Goal: Communication & Community: Answer question/provide support

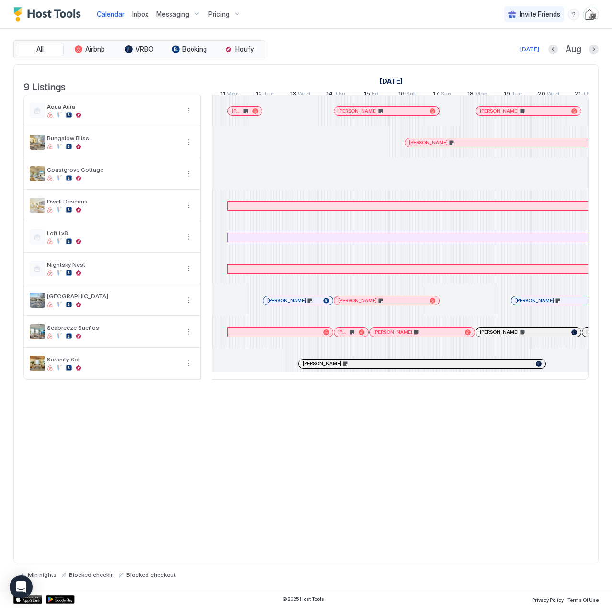
scroll to position [0, 532]
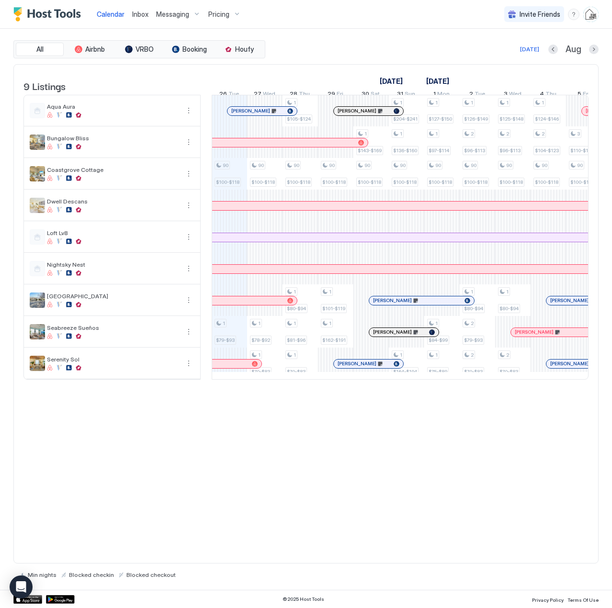
drag, startPoint x: 0, startPoint y: 0, endPoint x: 139, endPoint y: 15, distance: 140.2
click at [139, 15] on span "Inbox" at bounding box center [140, 14] width 16 height 8
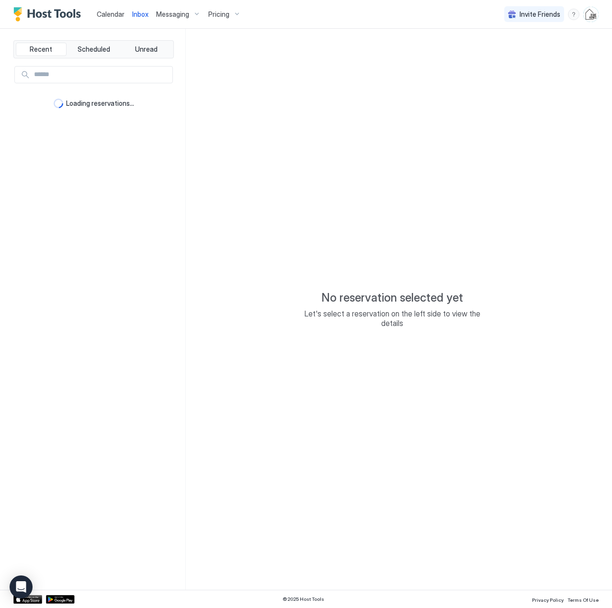
type textarea "*"
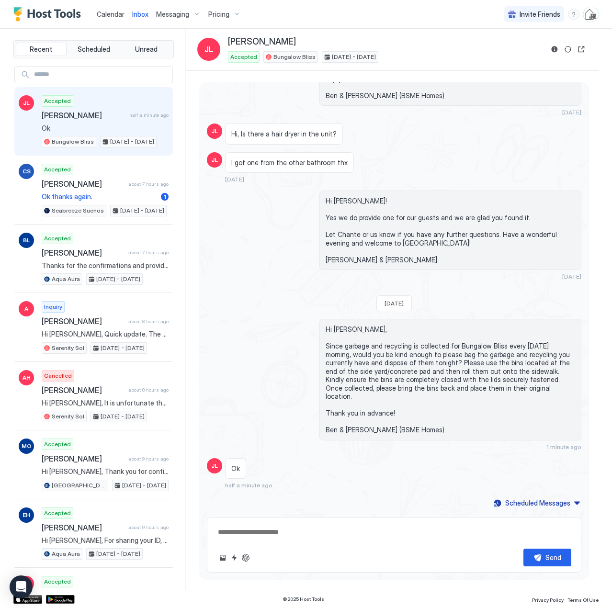
click at [83, 118] on span "[PERSON_NAME]" at bounding box center [84, 116] width 84 height 10
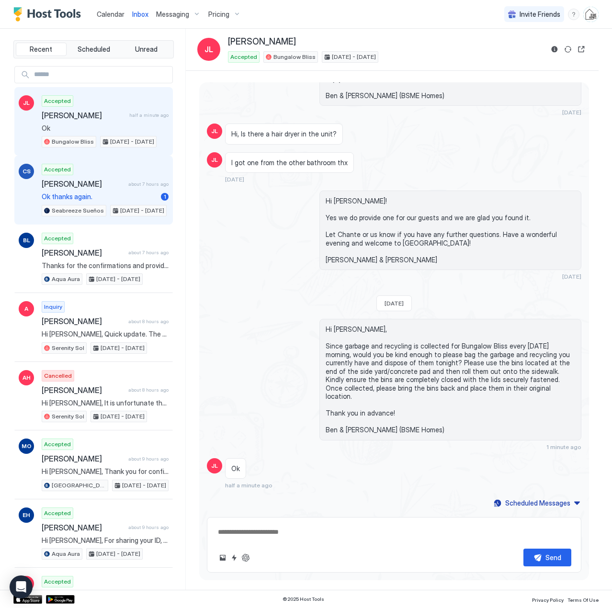
click at [85, 184] on span "[PERSON_NAME]" at bounding box center [83, 184] width 83 height 10
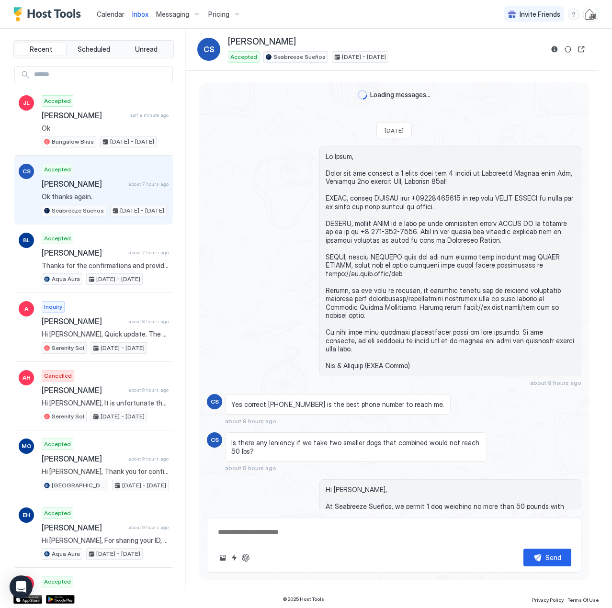
scroll to position [308, 0]
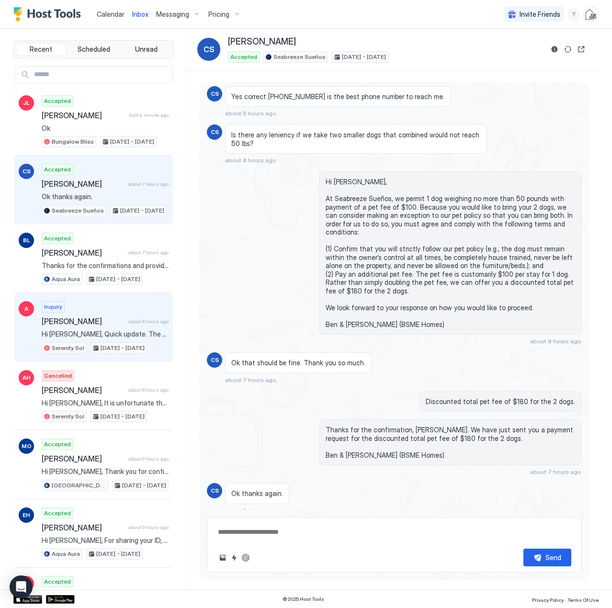
click at [93, 317] on span "[PERSON_NAME]" at bounding box center [83, 321] width 83 height 10
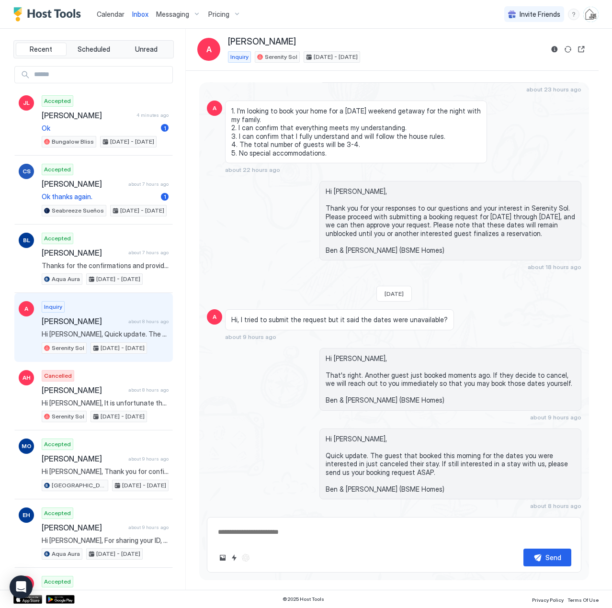
scroll to position [394, 0]
